Goal: Navigation & Orientation: Understand site structure

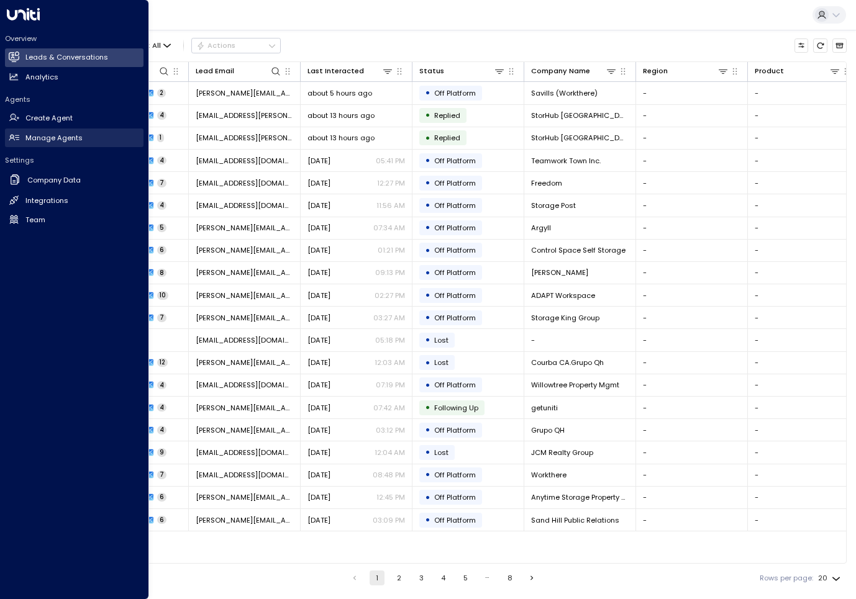
click at [47, 133] on h2 "Manage Agents" at bounding box center [53, 138] width 57 height 11
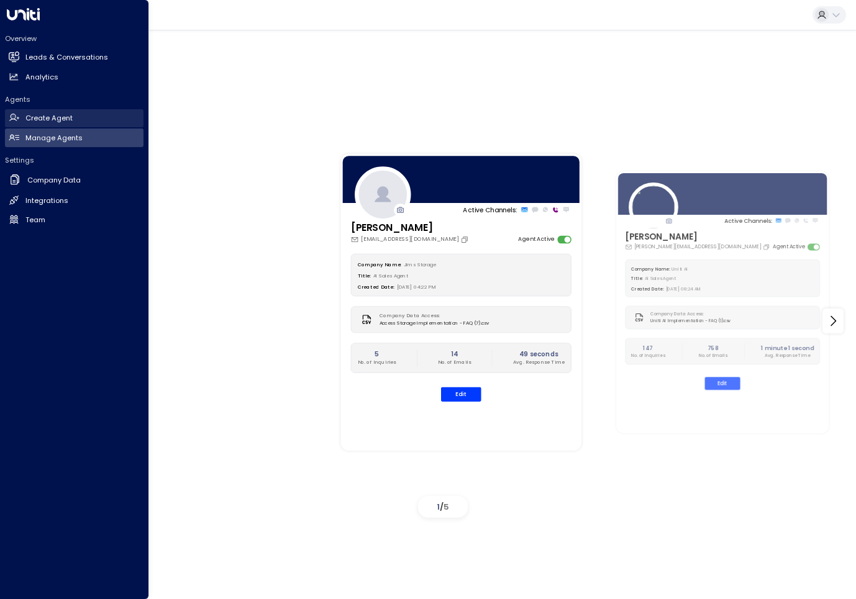
click at [55, 121] on h2 "Create Agent" at bounding box center [48, 118] width 47 height 11
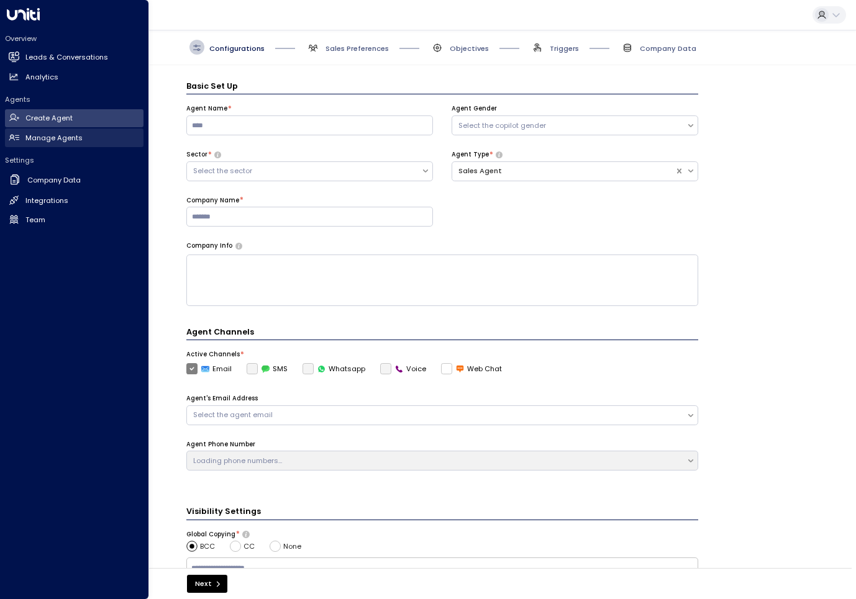
scroll to position [15, 0]
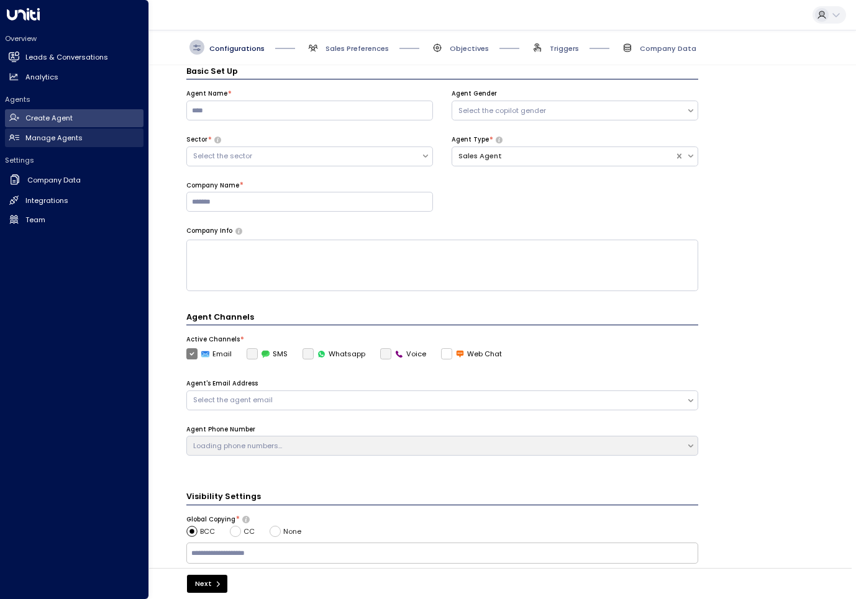
click at [50, 139] on h2 "Manage Agents" at bounding box center [53, 138] width 57 height 11
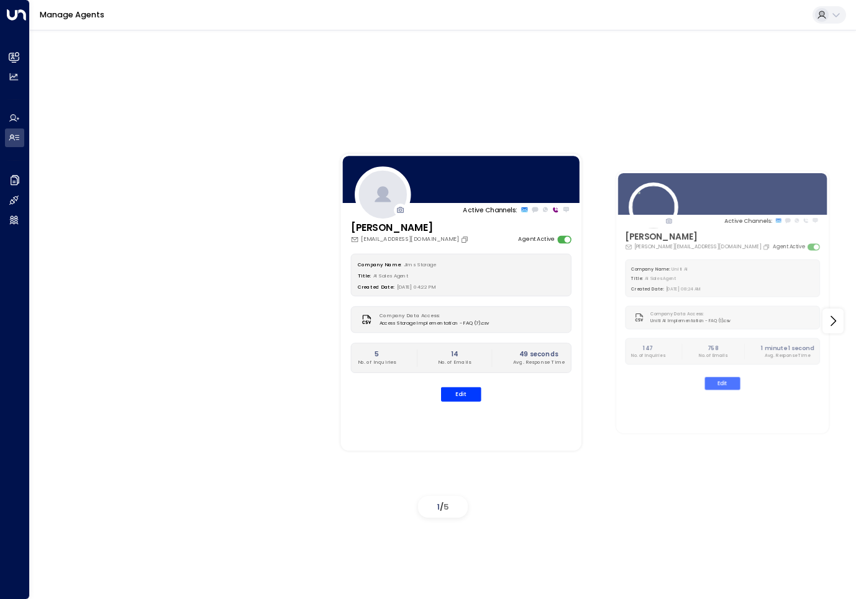
click at [838, 18] on icon at bounding box center [836, 15] width 10 height 10
click at [838, 18] on div at bounding box center [428, 299] width 856 height 599
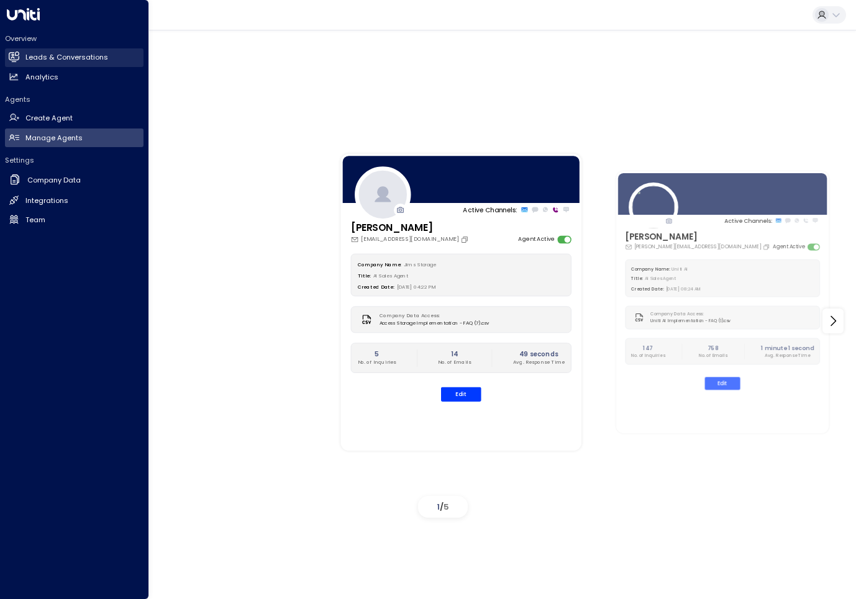
click at [27, 57] on h2 "Leads & Conversations" at bounding box center [66, 57] width 83 height 11
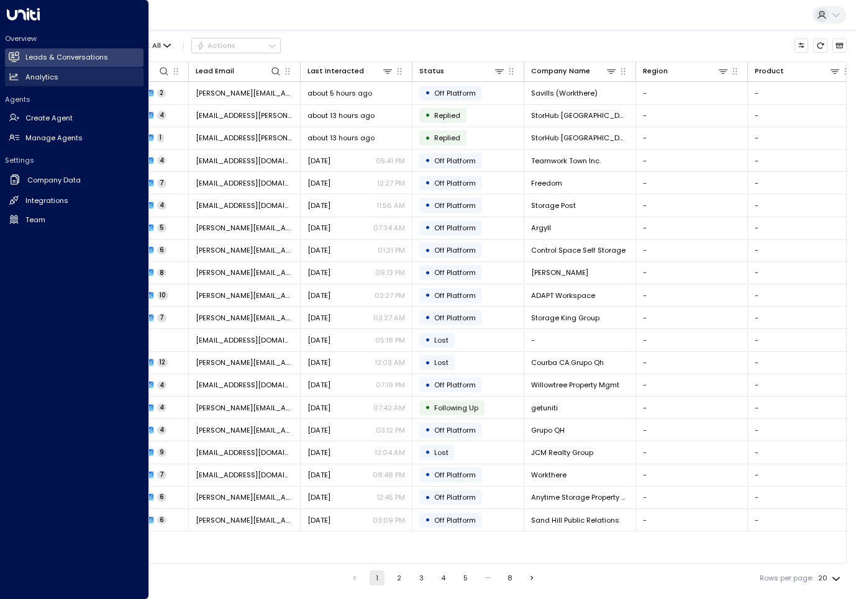
click at [32, 82] on link "Analytics Analytics" at bounding box center [74, 77] width 139 height 19
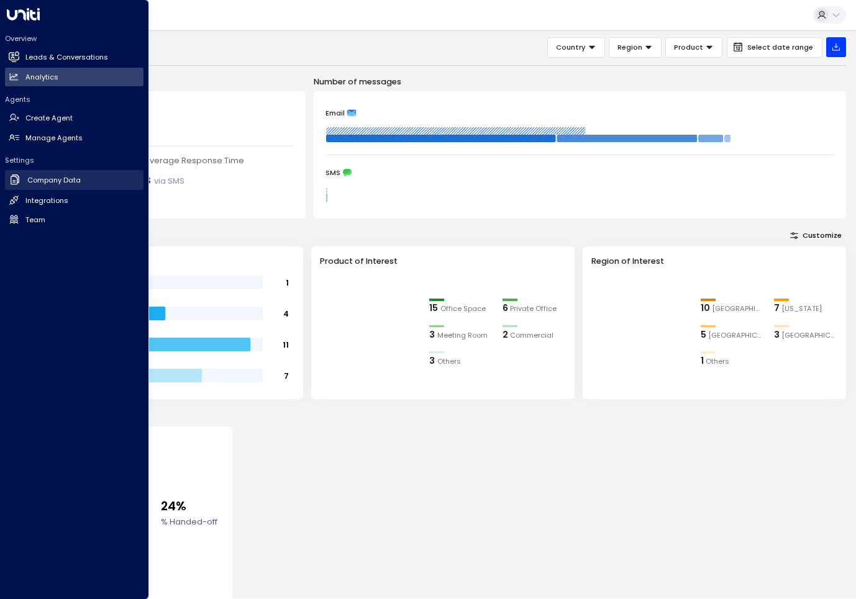
click at [42, 179] on h2 "Company Data" at bounding box center [53, 180] width 53 height 11
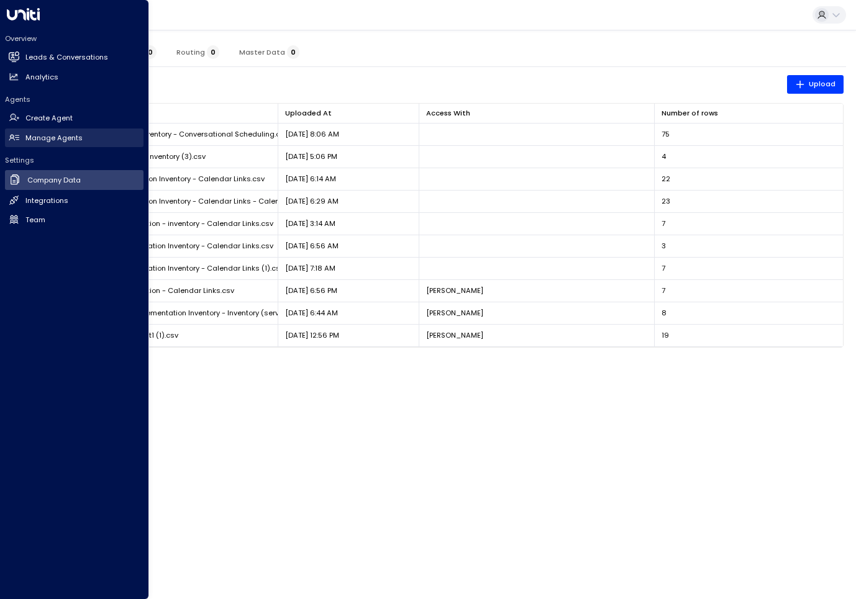
click at [54, 139] on h2 "Manage Agents" at bounding box center [53, 138] width 57 height 11
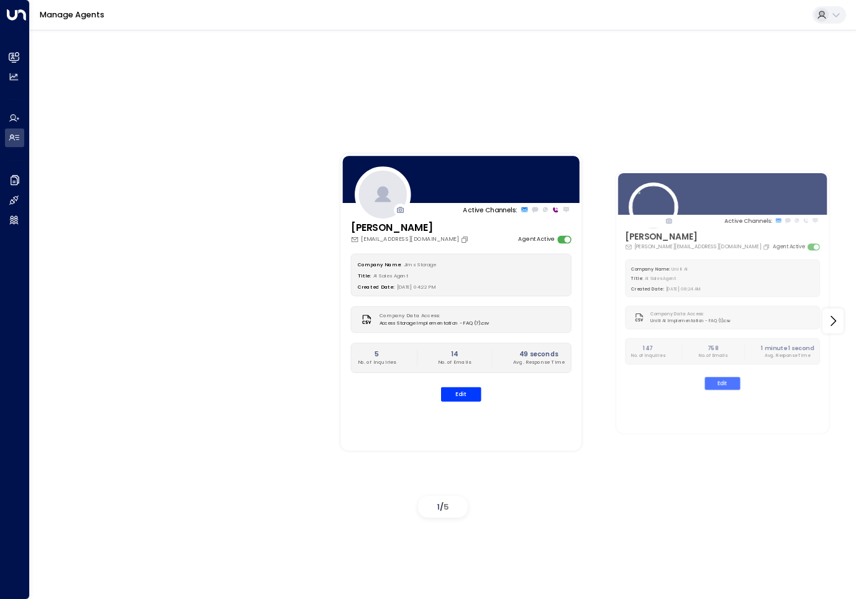
click at [196, 250] on div "Active Channels: Jim jimstorage937@gmail.com Agent Active Company Name: Jims St…" at bounding box center [443, 321] width 776 height 404
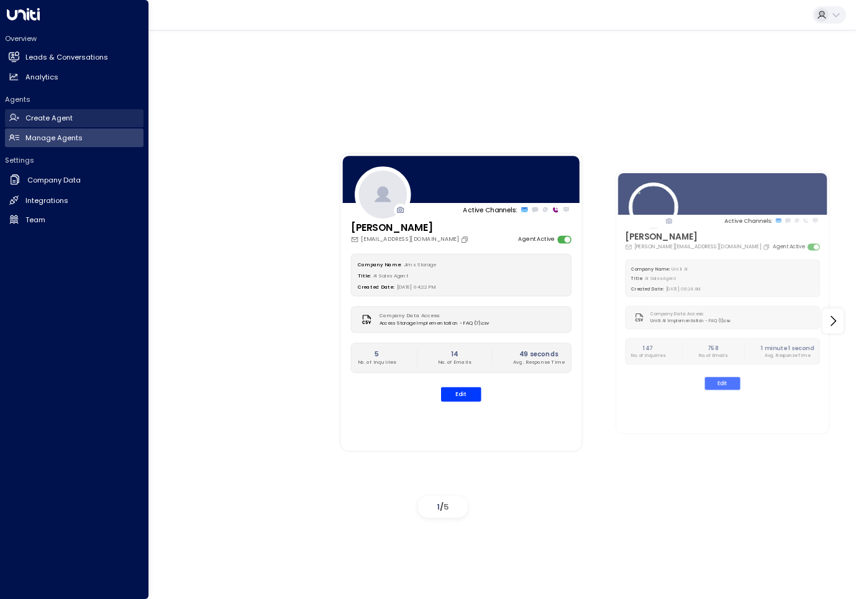
click at [63, 113] on h2 "Create Agent" at bounding box center [48, 118] width 47 height 11
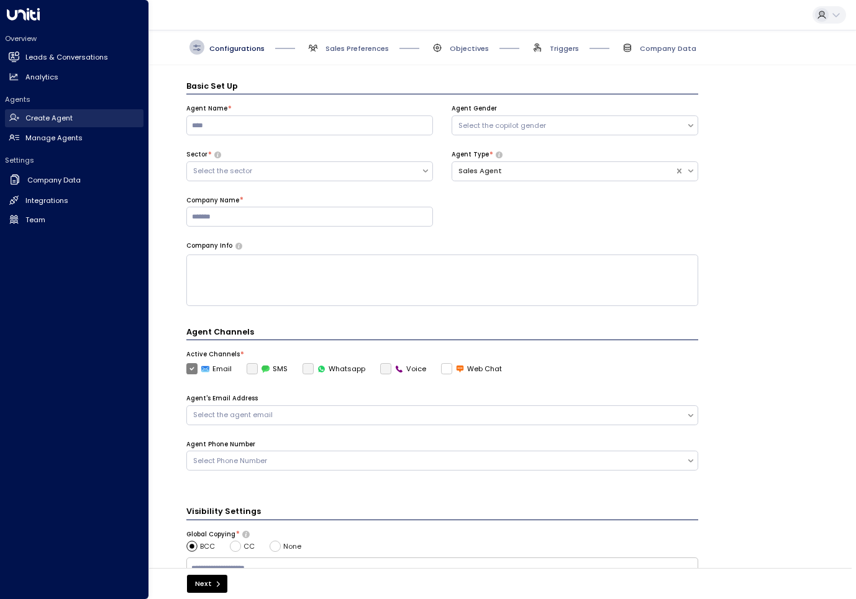
scroll to position [15, 0]
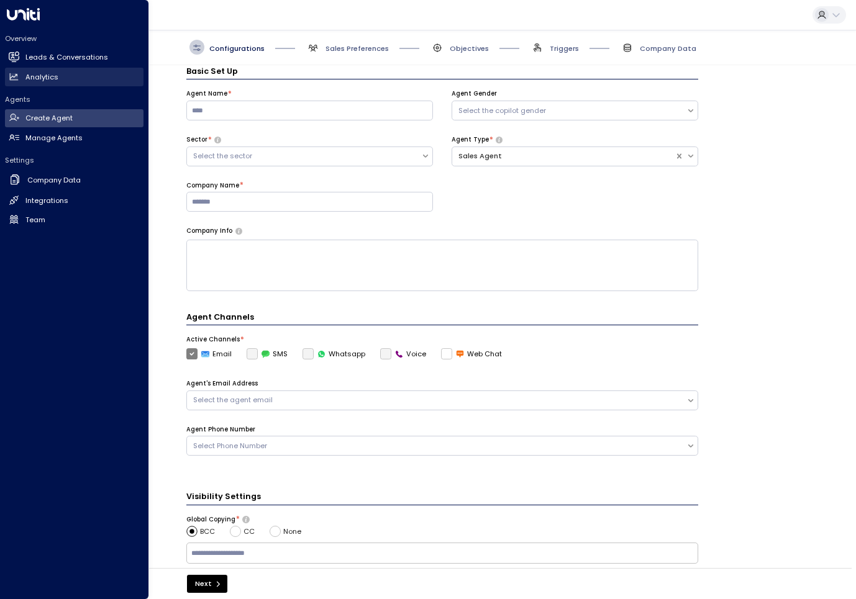
click at [54, 72] on h2 "Analytics" at bounding box center [41, 77] width 33 height 11
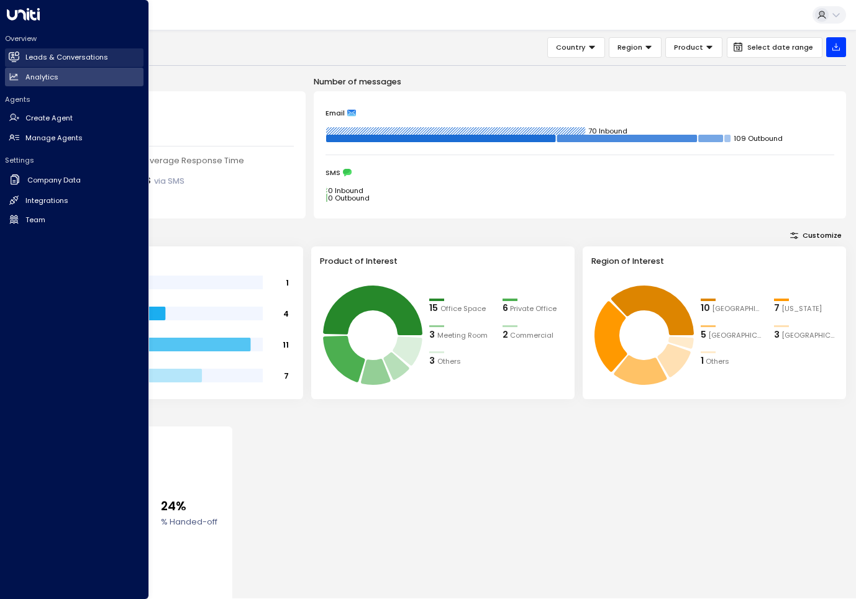
click at [55, 62] on link "Leads & Conversations Leads & Conversations" at bounding box center [74, 57] width 139 height 19
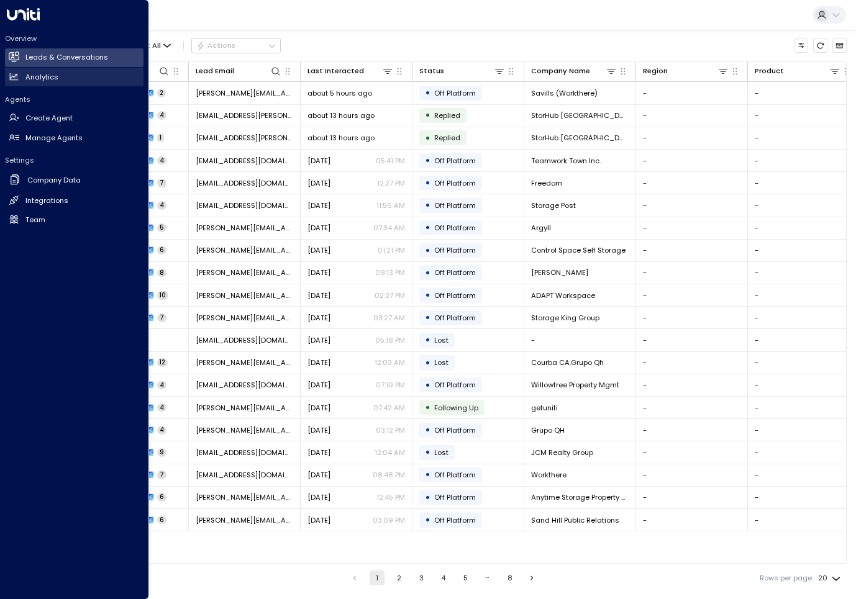
click at [37, 79] on h2 "Analytics" at bounding box center [41, 77] width 33 height 11
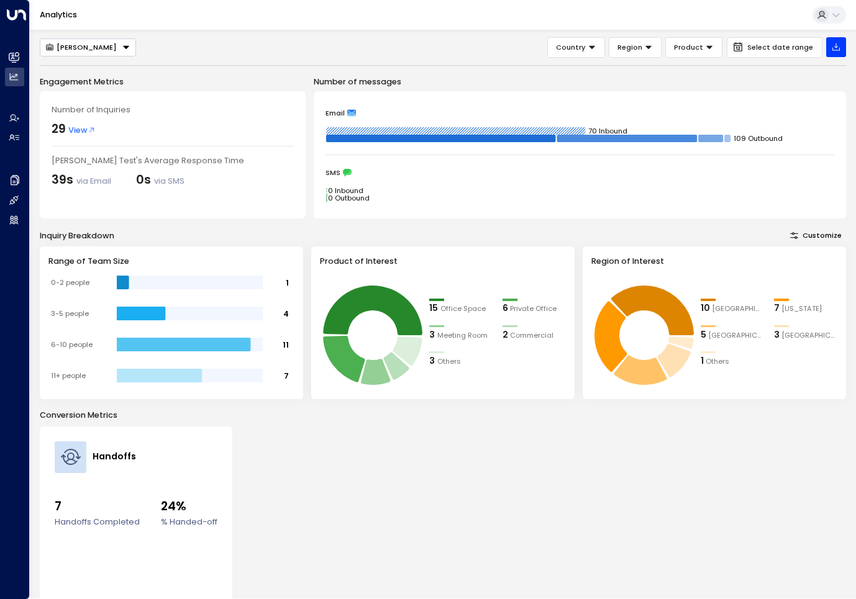
click at [818, 15] on icon at bounding box center [822, 15] width 10 height 10
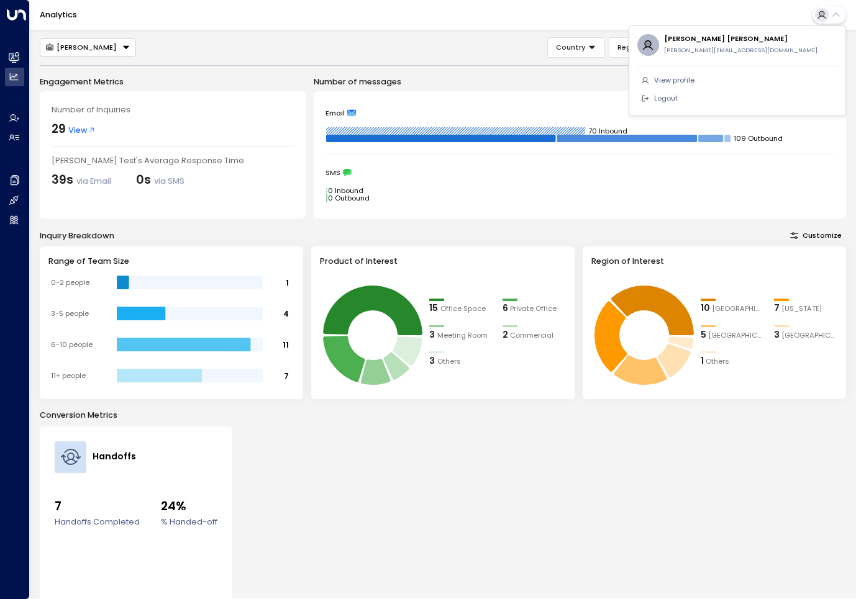
click at [818, 15] on div at bounding box center [428, 299] width 856 height 599
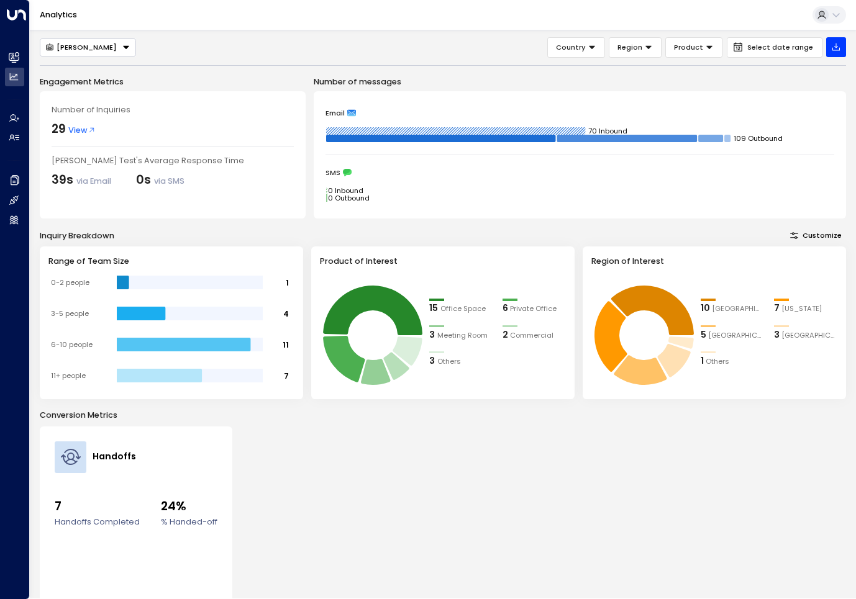
click at [127, 43] on div "Button group with a nested menu" at bounding box center [126, 47] width 9 height 9
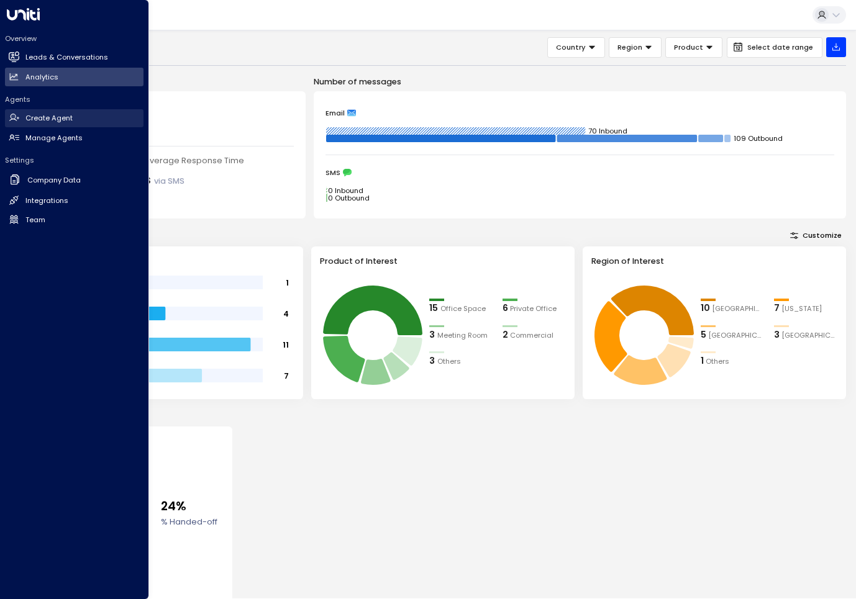
click at [59, 120] on h2 "Create Agent" at bounding box center [48, 118] width 47 height 11
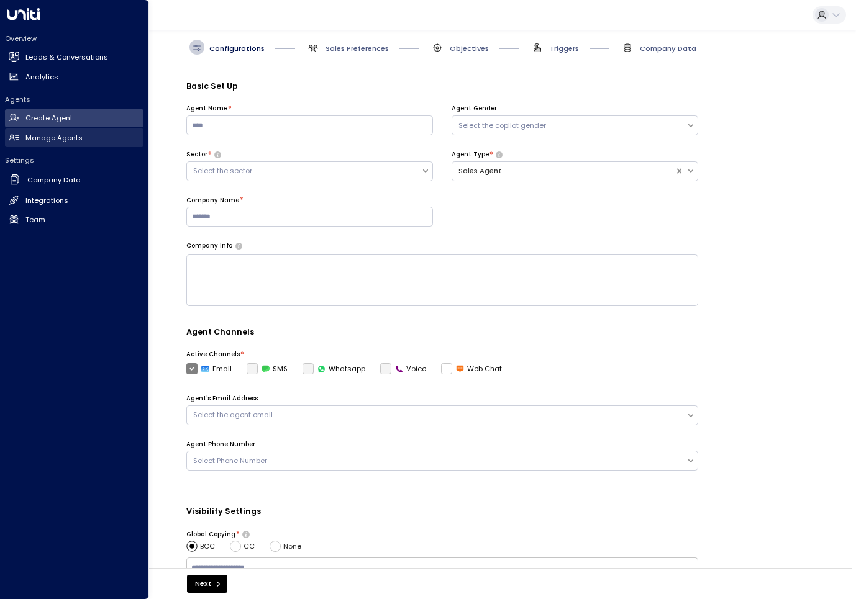
scroll to position [15, 0]
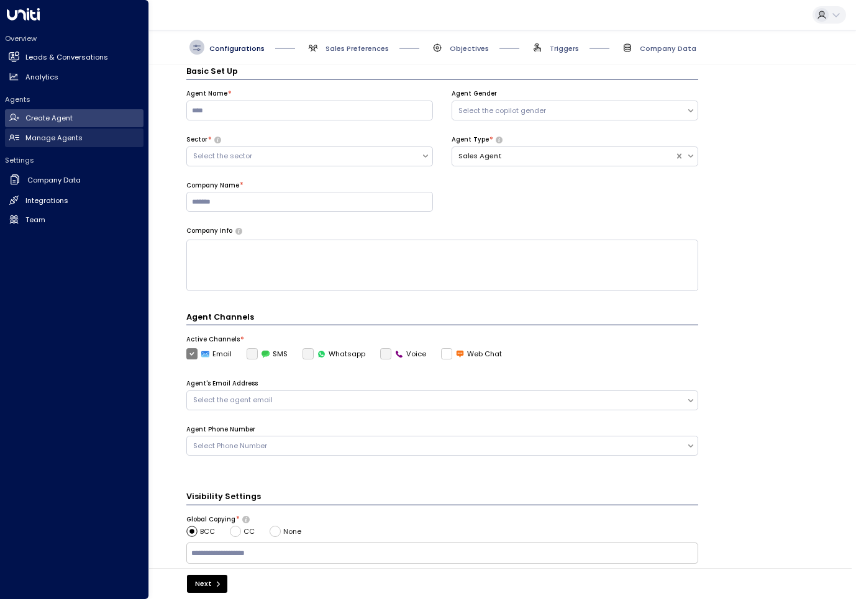
click at [63, 143] on link "Manage Agents Manage Agents" at bounding box center [74, 138] width 139 height 19
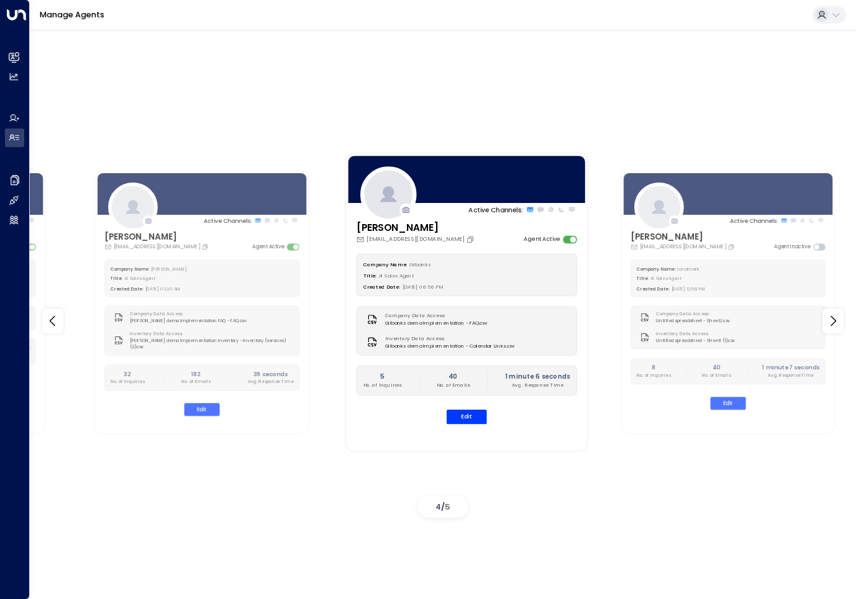
click at [838, 17] on icon at bounding box center [836, 15] width 10 height 10
click at [838, 17] on div at bounding box center [428, 299] width 856 height 599
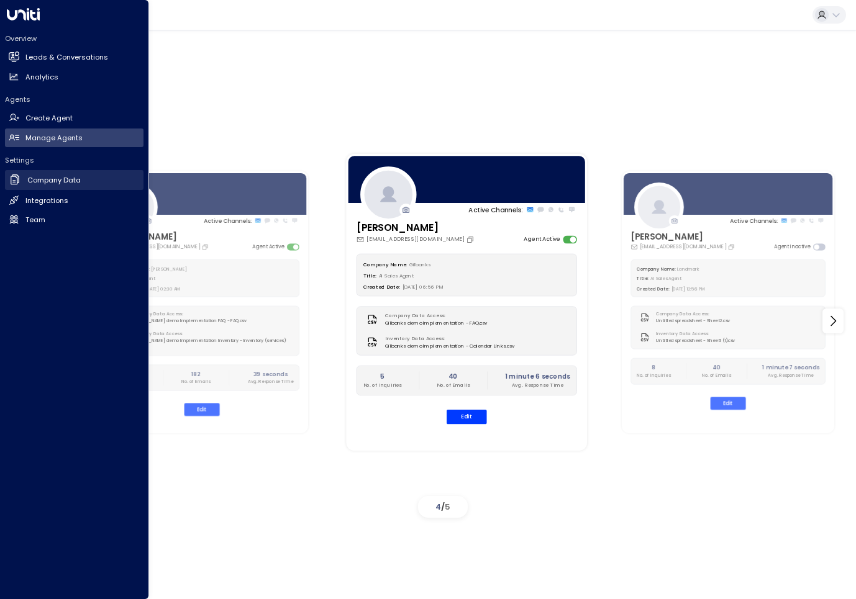
click at [28, 177] on h2 "Company Data" at bounding box center [53, 180] width 53 height 11
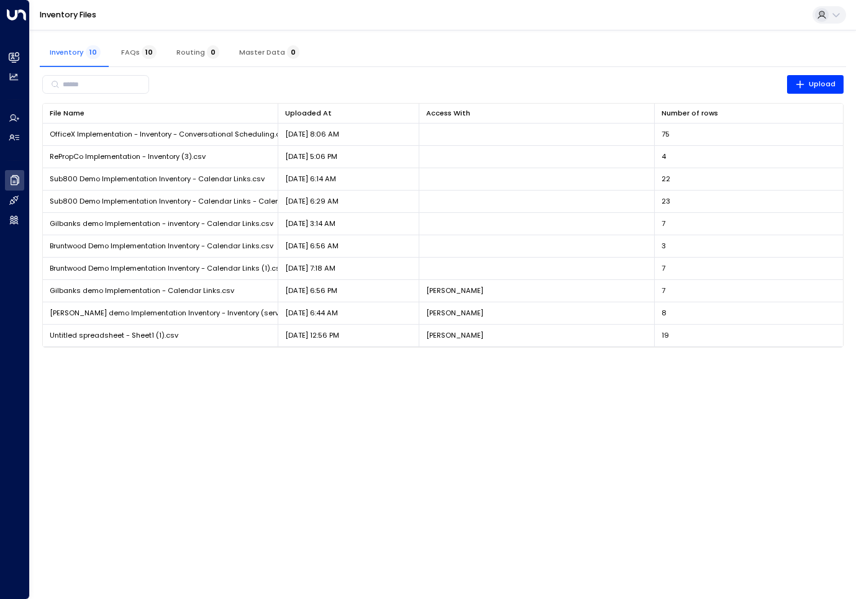
click at [137, 55] on span "FAQs 10" at bounding box center [138, 52] width 35 height 9
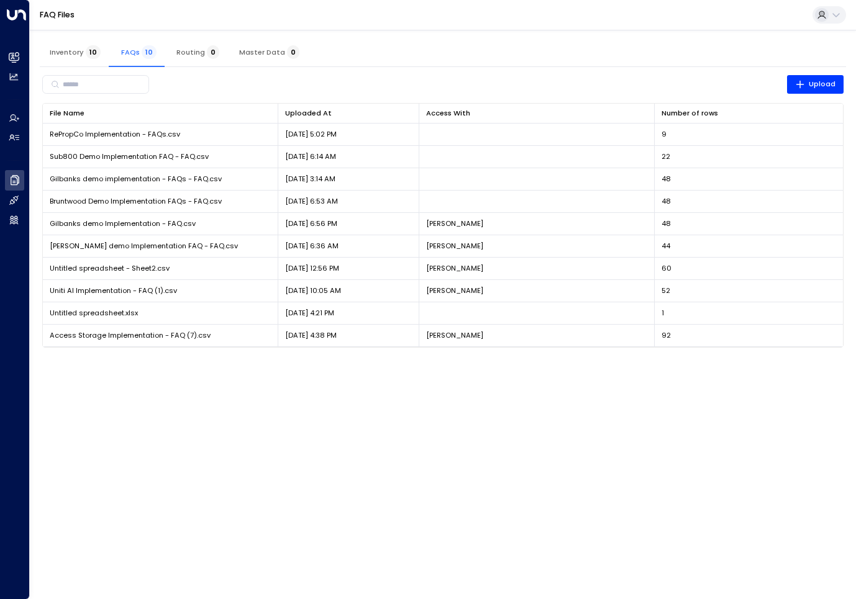
click at [71, 57] on span "Inventory 10" at bounding box center [75, 52] width 51 height 9
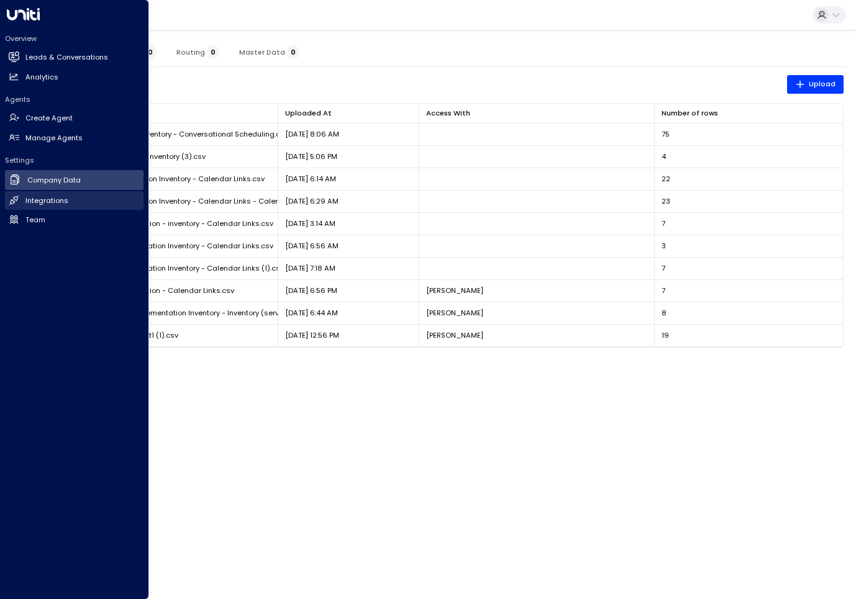
click at [39, 196] on h2 "Integrations" at bounding box center [46, 201] width 43 height 11
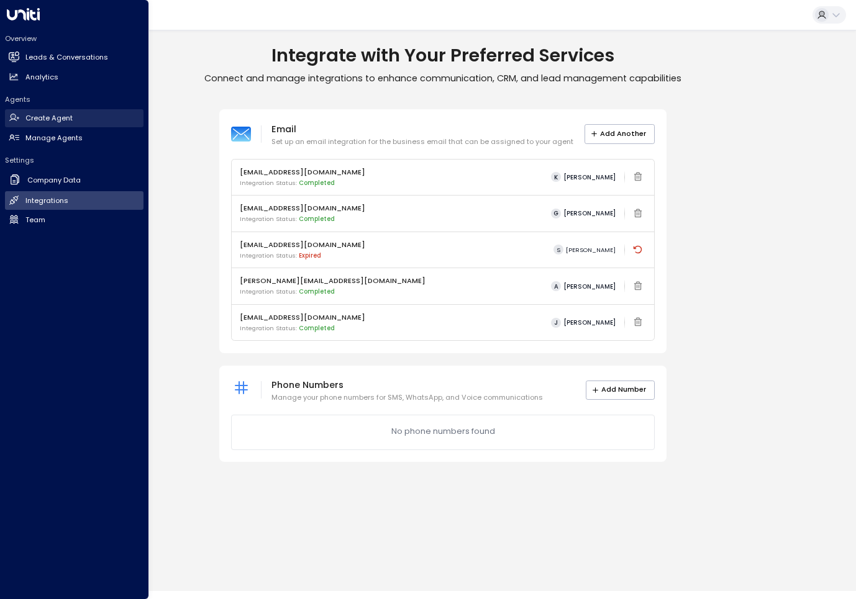
click at [47, 115] on h2 "Create Agent" at bounding box center [48, 118] width 47 height 11
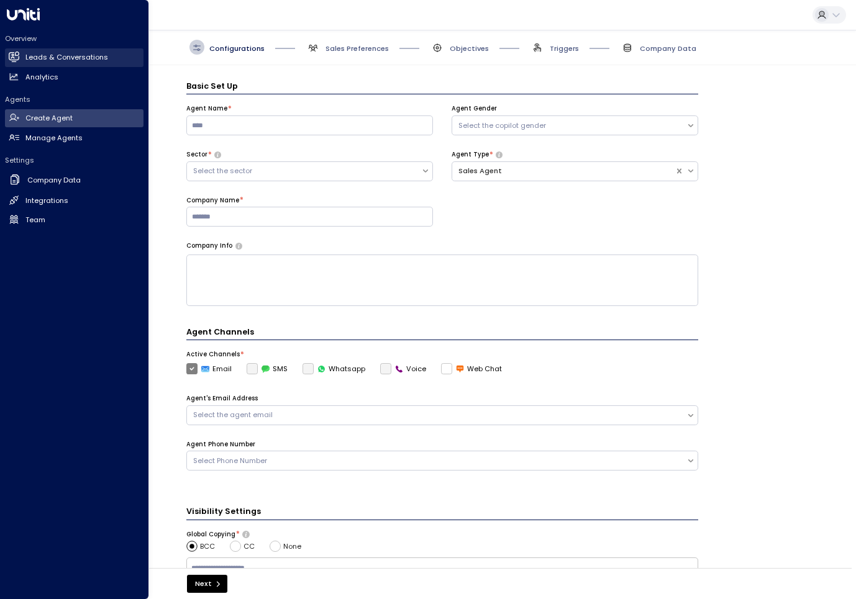
click at [17, 60] on icon at bounding box center [14, 56] width 11 height 8
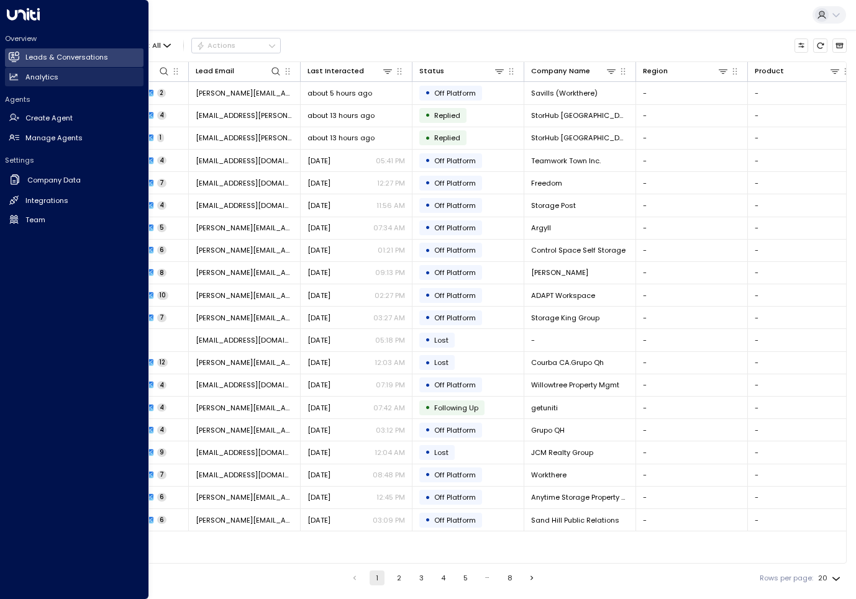
click at [24, 79] on link "Analytics Analytics" at bounding box center [74, 77] width 139 height 19
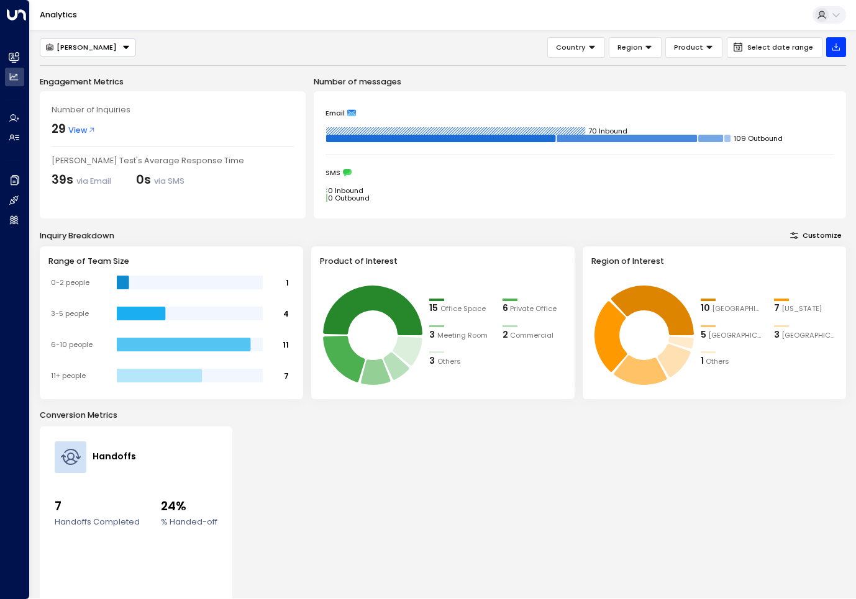
click at [510, 242] on div "Inquiry Breakdown Customize" at bounding box center [443, 236] width 806 height 14
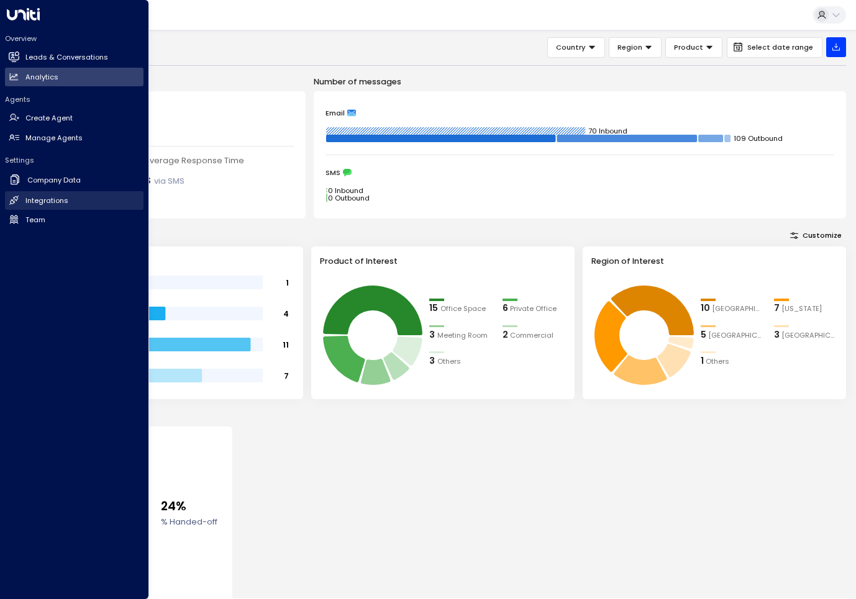
click at [44, 196] on h2 "Integrations" at bounding box center [46, 201] width 43 height 11
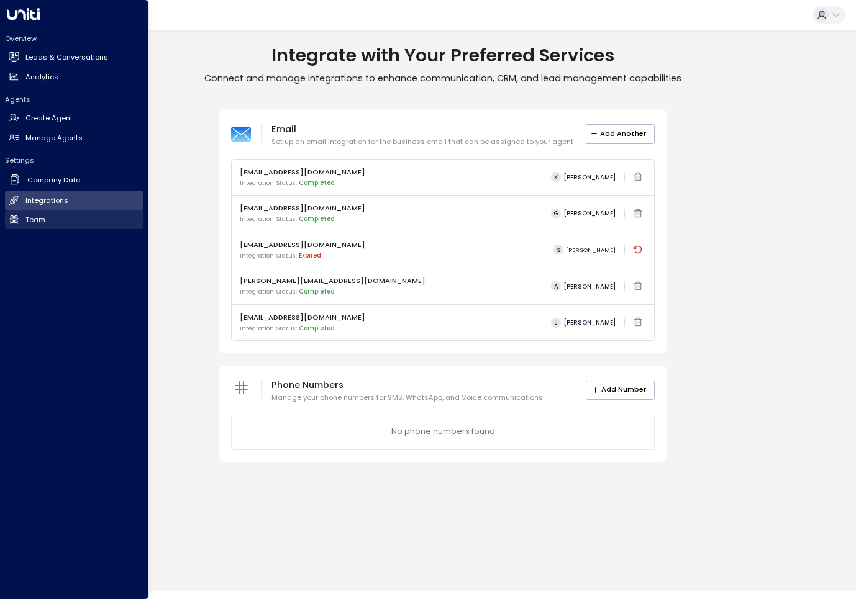
click at [32, 219] on h2 "Team" at bounding box center [35, 220] width 20 height 11
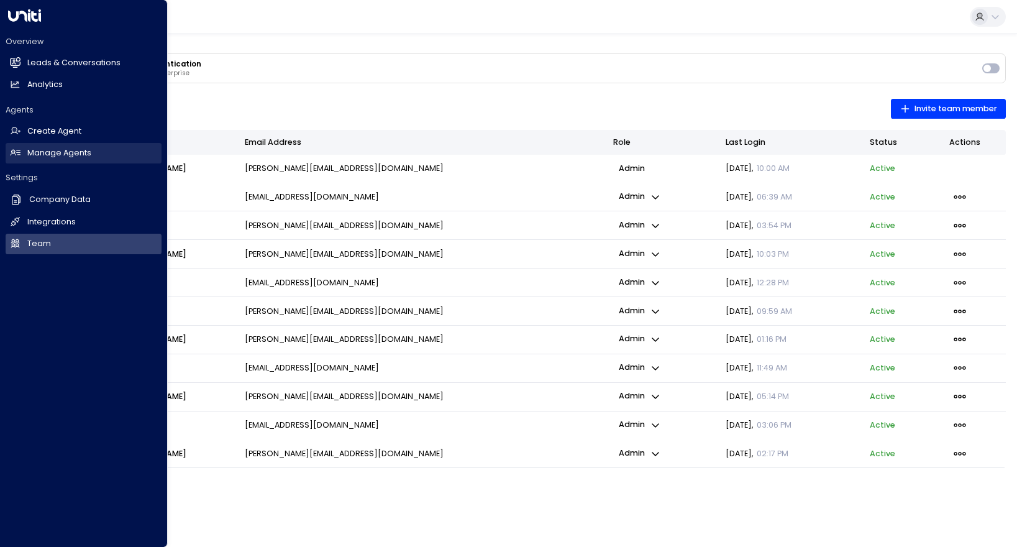
click at [65, 155] on h2 "Manage Agents" at bounding box center [59, 153] width 64 height 12
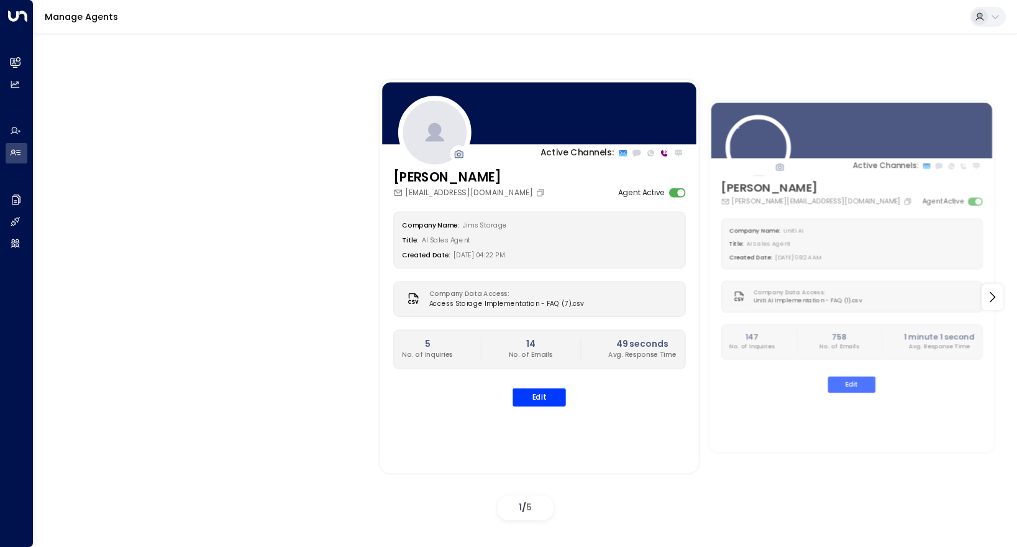
click at [855, 10] on button at bounding box center [988, 17] width 36 height 20
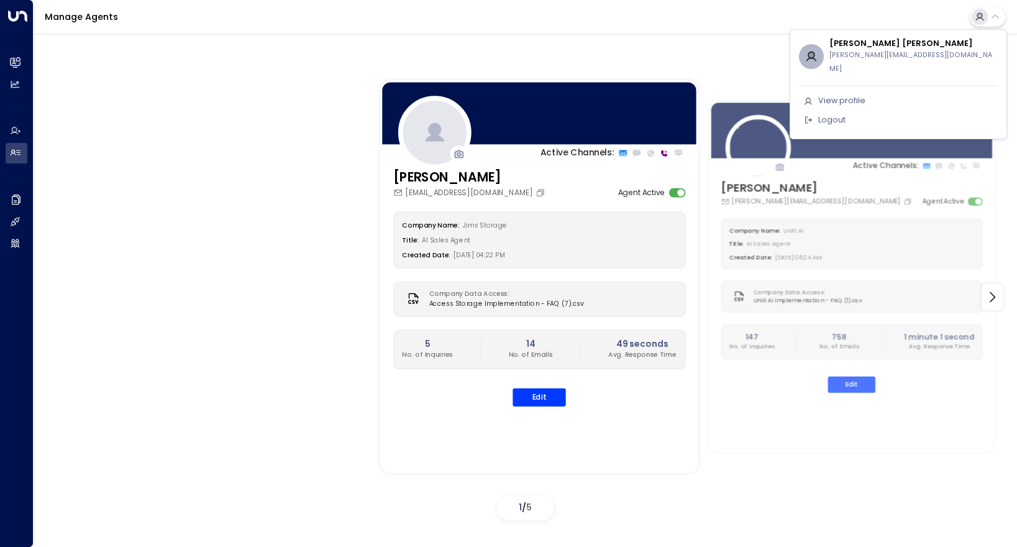
click at [855, 10] on div at bounding box center [508, 273] width 1017 height 547
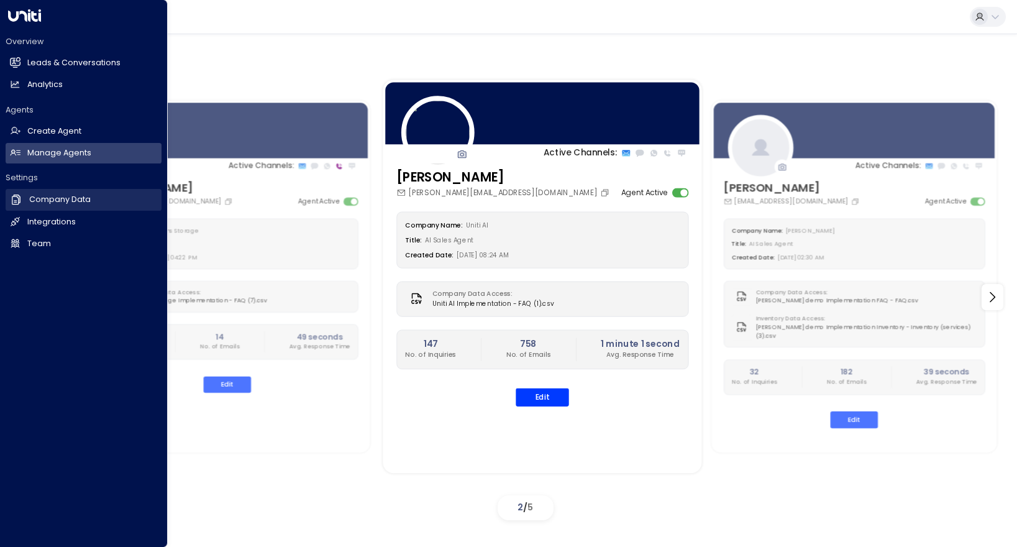
click at [69, 196] on h2 "Company Data" at bounding box center [59, 200] width 61 height 12
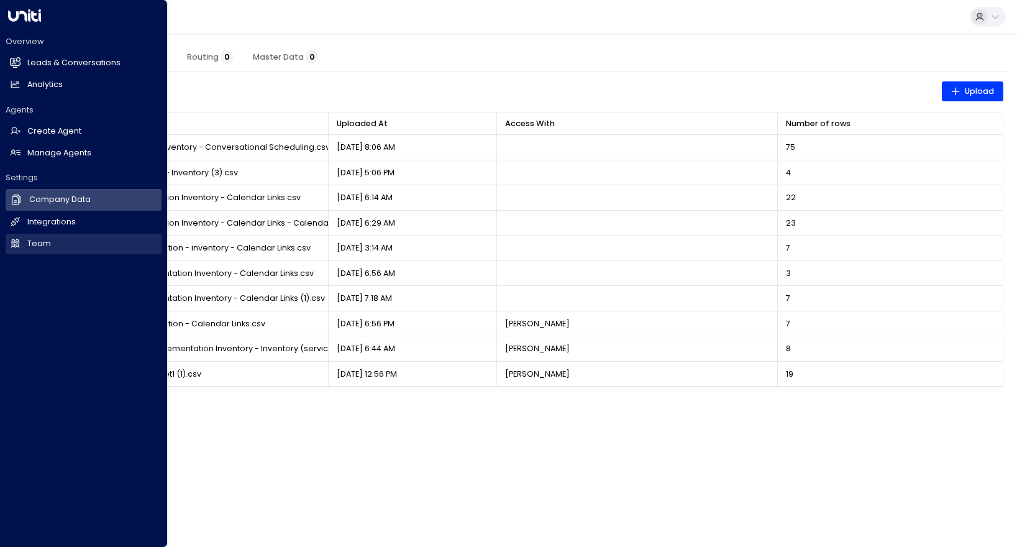
click at [53, 240] on link "Team Team" at bounding box center [84, 244] width 156 height 20
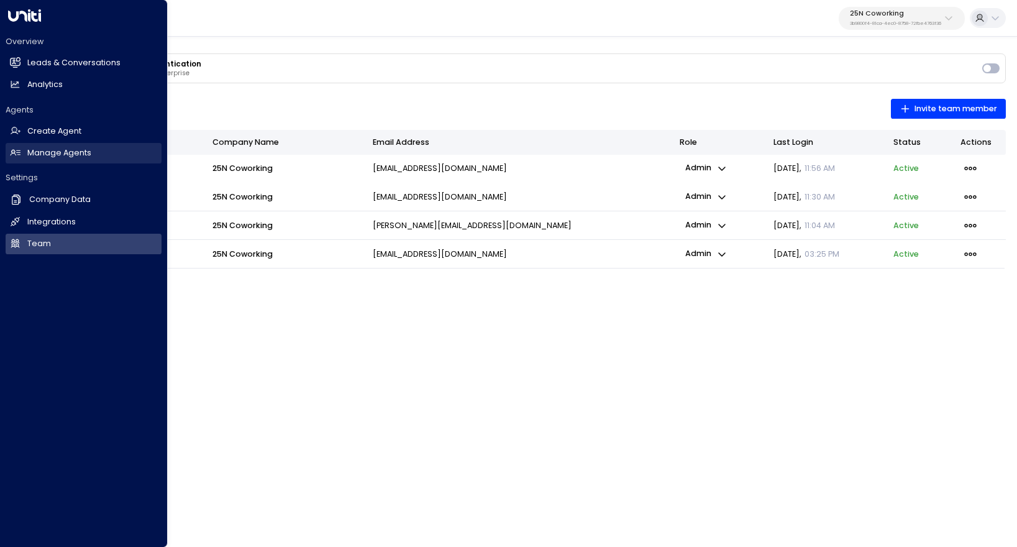
click at [81, 153] on h2 "Manage Agents" at bounding box center [59, 153] width 64 height 12
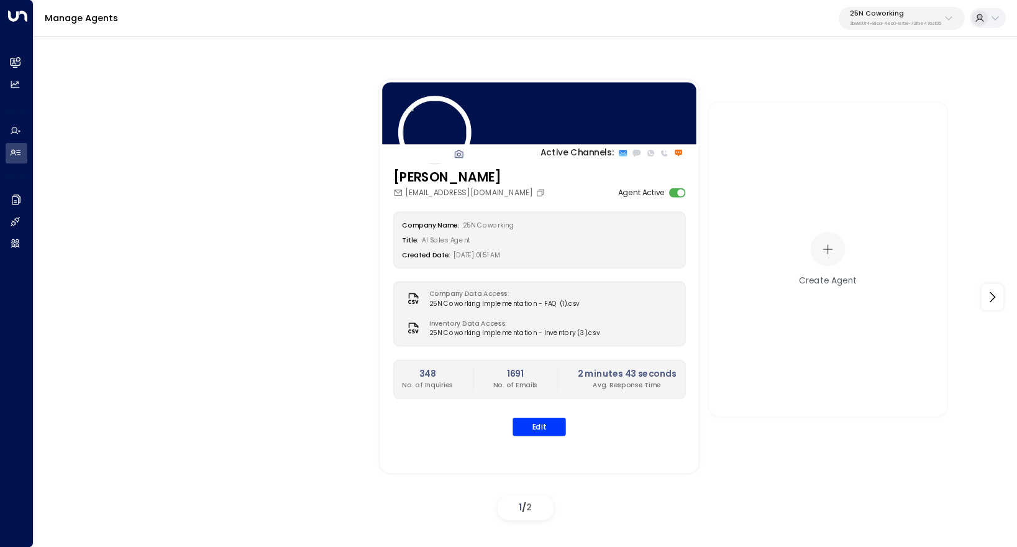
click at [950, 14] on icon at bounding box center [948, 18] width 10 height 10
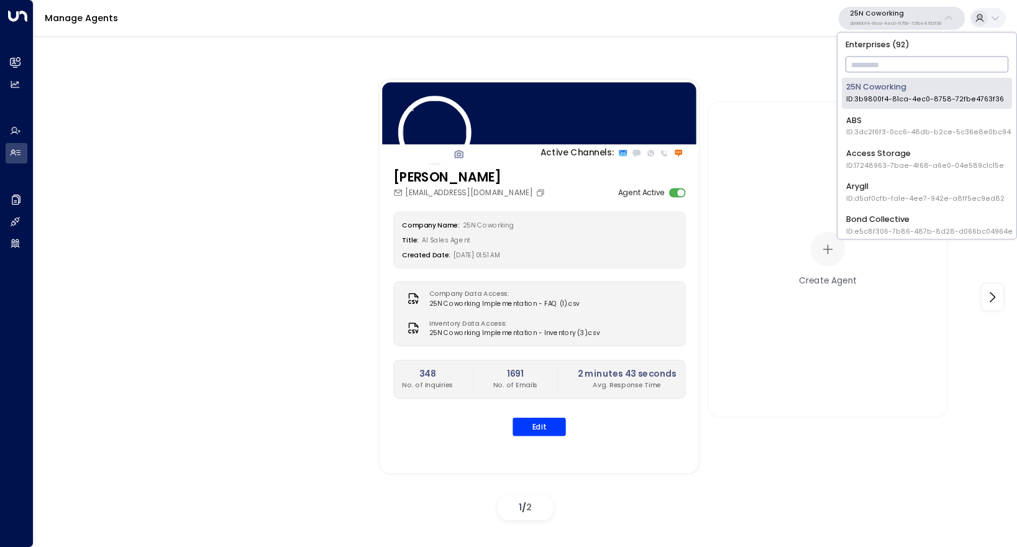
click at [749, 16] on div "Manage Agents 25N Coworking 3b9800f4-81ca-4ec0-8758-72fbe4763f36" at bounding box center [525, 18] width 983 height 37
